Goal: Task Accomplishment & Management: Manage account settings

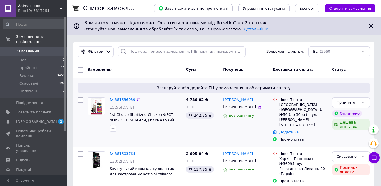
scroll to position [50, 0]
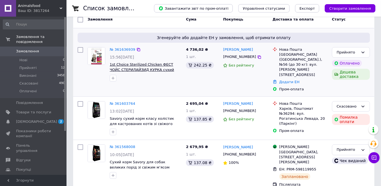
click at [134, 67] on span "1st Choice Sterilized Chicken ФЕСТ ЧОЙС СТЕРИЛАЙЗИД КУРКА сухий дієтичний беззе…" at bounding box center [142, 72] width 64 height 20
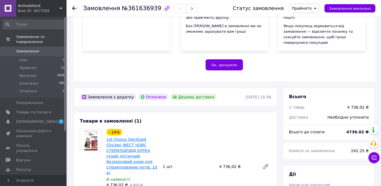
scroll to position [151, 0]
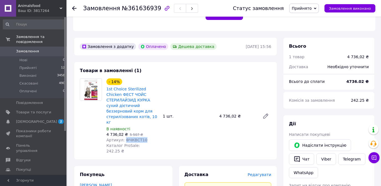
drag, startPoint x: 123, startPoint y: 119, endPoint x: 142, endPoint y: 115, distance: 18.9
click at [142, 137] on div "Артикул: ФЧКВСТ10" at bounding box center [132, 140] width 52 height 6
copy span "ФЧКВСТ10"
click at [72, 7] on icon at bounding box center [74, 8] width 4 height 4
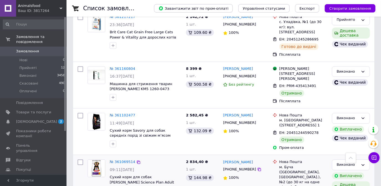
scroll to position [928, 0]
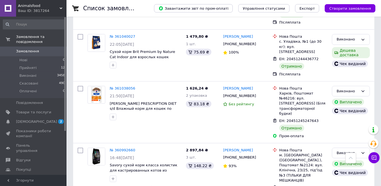
scroll to position [176, 0]
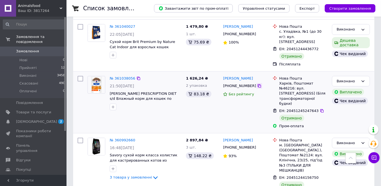
click at [257, 84] on icon at bounding box center [259, 86] width 4 height 4
click at [112, 91] on span "Hill's PRESCRIPTION DIET s/d Влажный корм для кошек по уходу за мочевыделительн…" at bounding box center [143, 101] width 67 height 20
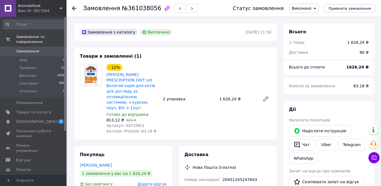
scroll to position [62, 0]
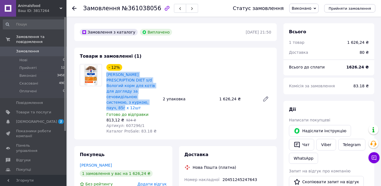
drag, startPoint x: 106, startPoint y: 75, endPoint x: 130, endPoint y: 98, distance: 33.1
click at [130, 98] on div "[PERSON_NAME] PRESCRIPTION DIET s/d Вологий корм для котів для догляду за сечов…" at bounding box center [132, 91] width 53 height 40
copy link "[PERSON_NAME] PRESCRIPTION DIET s/d Вологий корм для котів для догляду за сечов…"
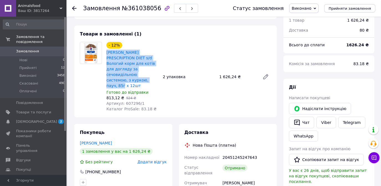
scroll to position [75, 0]
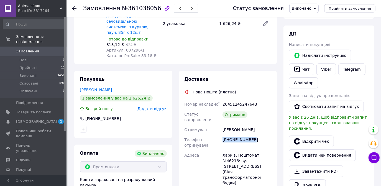
drag, startPoint x: 222, startPoint y: 128, endPoint x: 256, endPoint y: 131, distance: 33.7
click at [256, 135] on div "[PHONE_NUMBER]" at bounding box center [246, 143] width 51 height 16
copy div "[PHONE_NUMBER]"
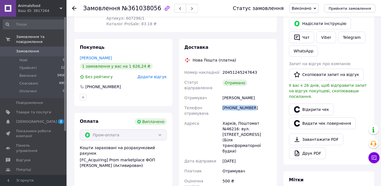
scroll to position [101, 0]
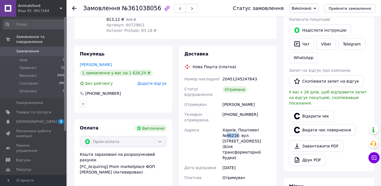
drag, startPoint x: 260, startPoint y: 119, endPoint x: 270, endPoint y: 119, distance: 9.7
click at [270, 125] on div "Харків, Поштомат №46216: вул. [STREET_ADDRESS] (Біля трансформаторної будки)" at bounding box center [246, 144] width 51 height 38
copy div "46216"
